Goal: Navigation & Orientation: Go to known website

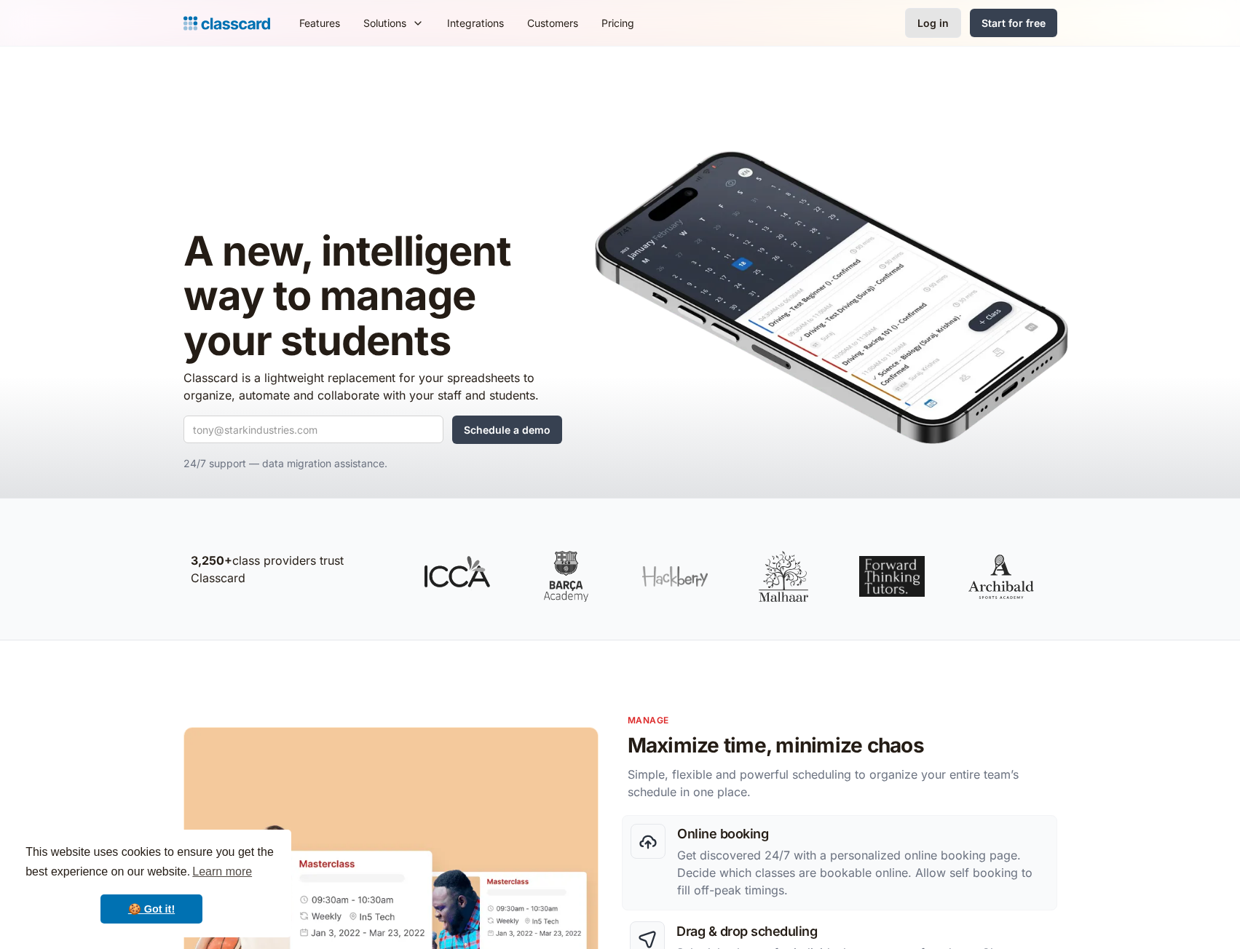
click at [937, 23] on div "Log in" at bounding box center [932, 22] width 31 height 15
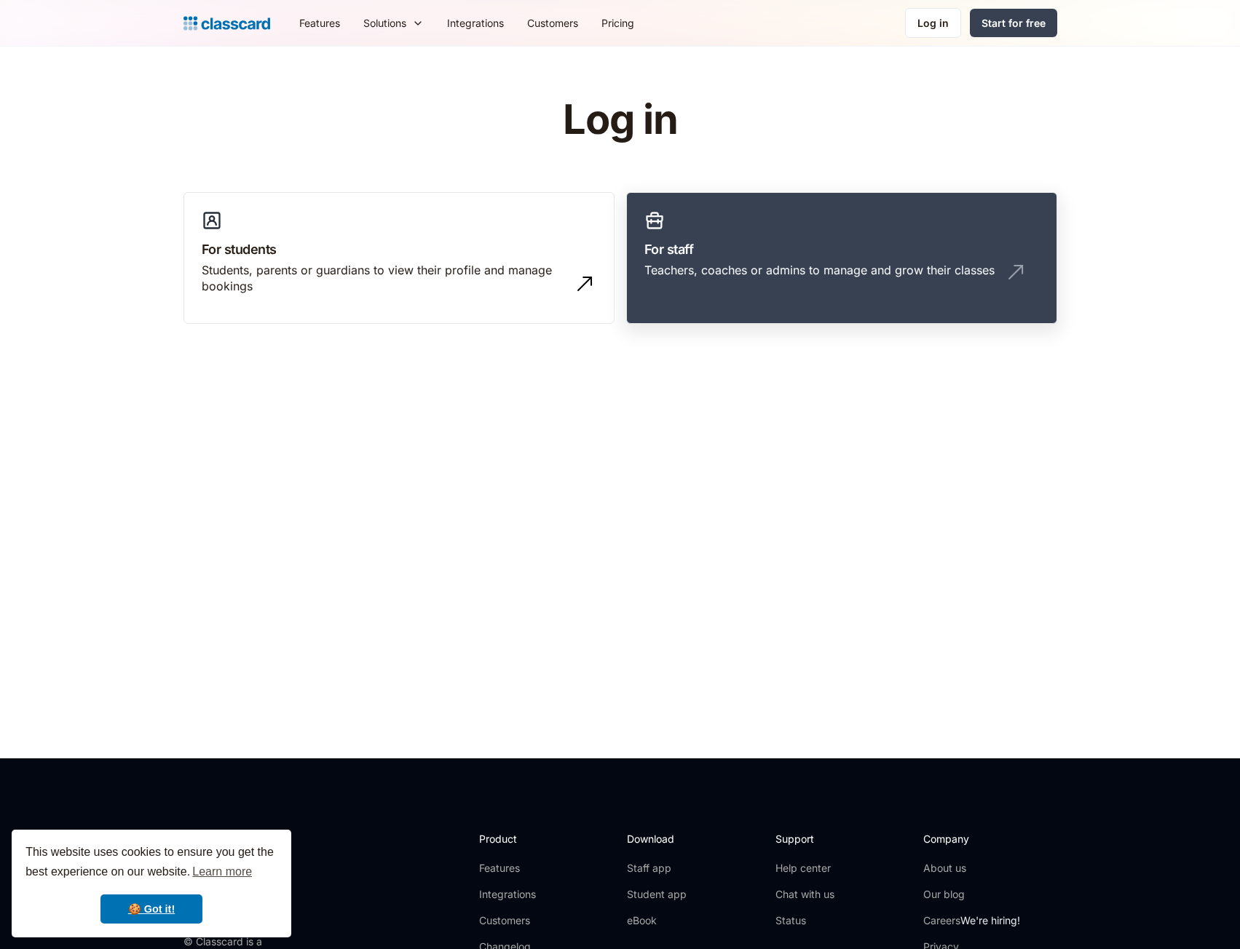
click at [683, 275] on div "Teachers, coaches or admins to manage and grow their classes" at bounding box center [819, 270] width 350 height 16
